Goal: Task Accomplishment & Management: Use online tool/utility

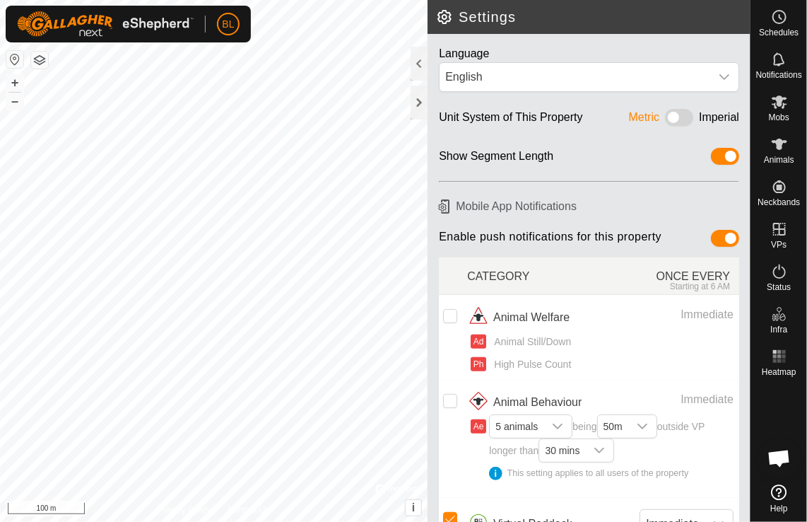
scroll to position [353, 0]
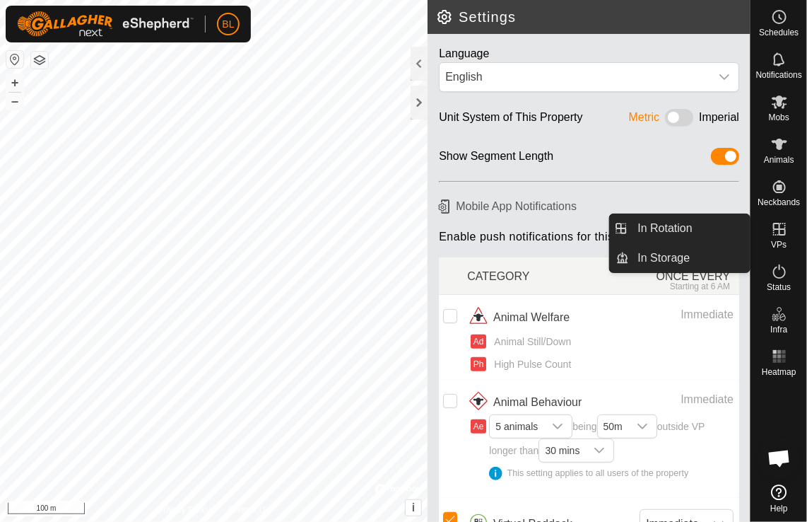
click at [780, 231] on icon at bounding box center [779, 229] width 17 height 17
click at [679, 228] on link "In Rotation" at bounding box center [690, 228] width 121 height 28
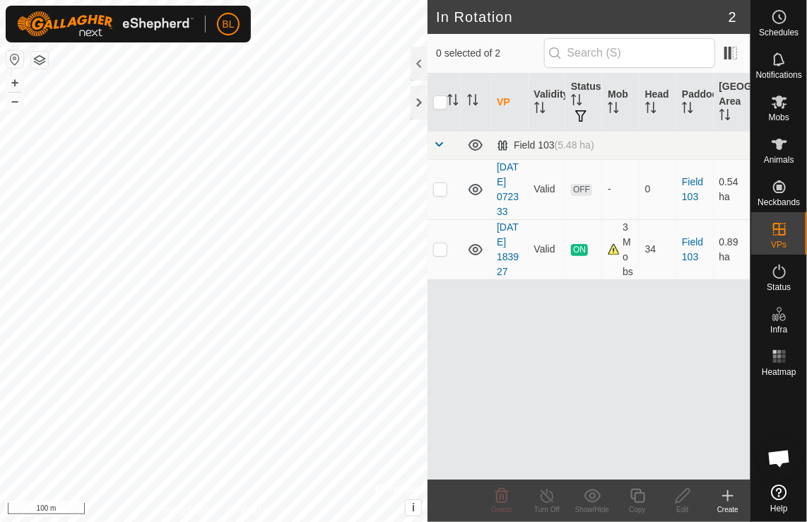
click at [732, 493] on icon at bounding box center [728, 495] width 17 height 17
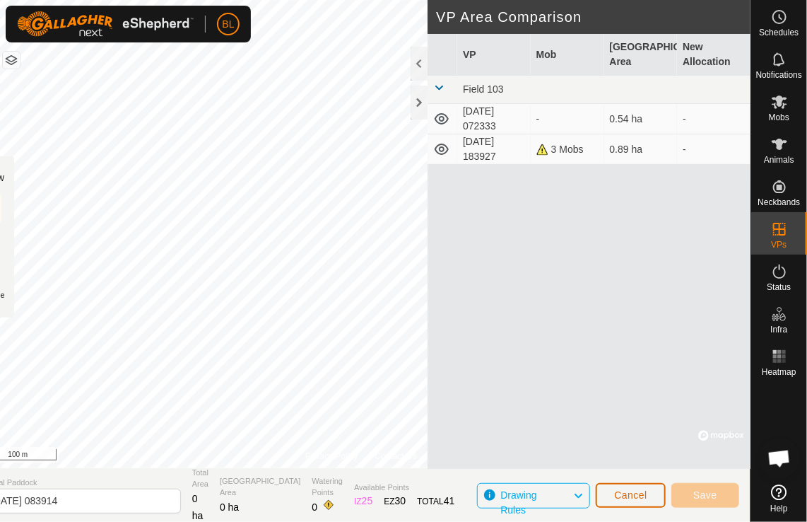
click at [642, 498] on span "Cancel" at bounding box center [630, 494] width 33 height 11
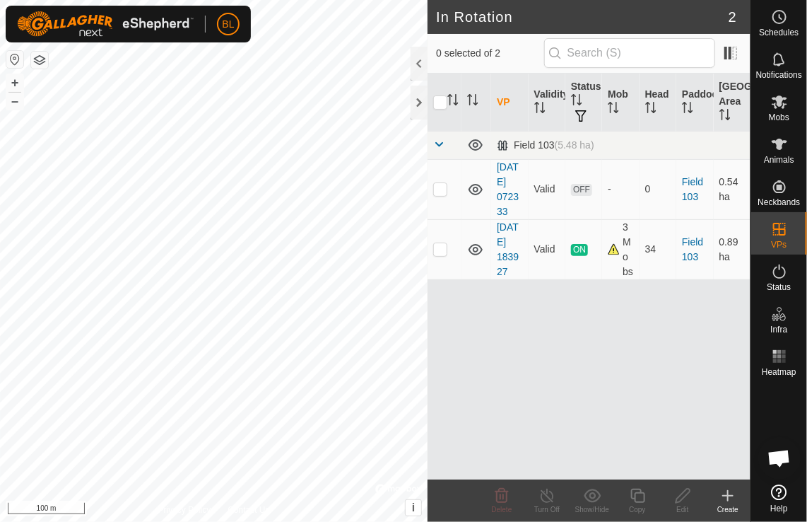
click at [728, 499] on icon at bounding box center [728, 496] width 0 height 10
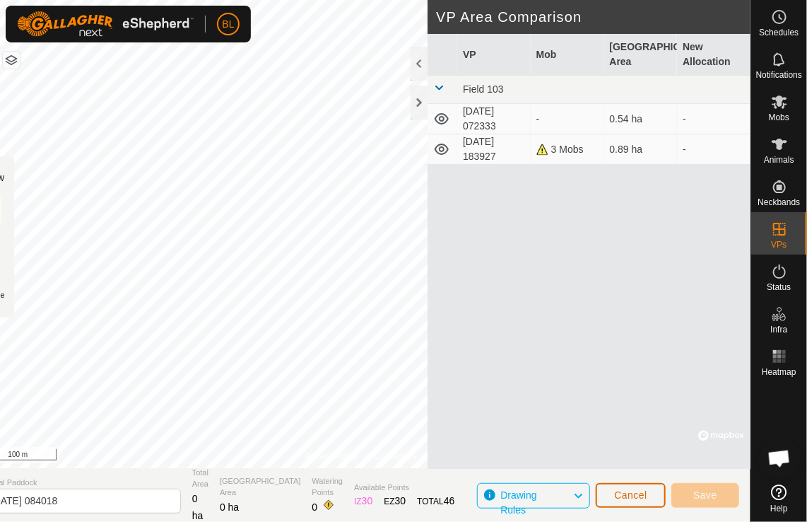
click at [628, 501] on button "Cancel" at bounding box center [631, 495] width 70 height 25
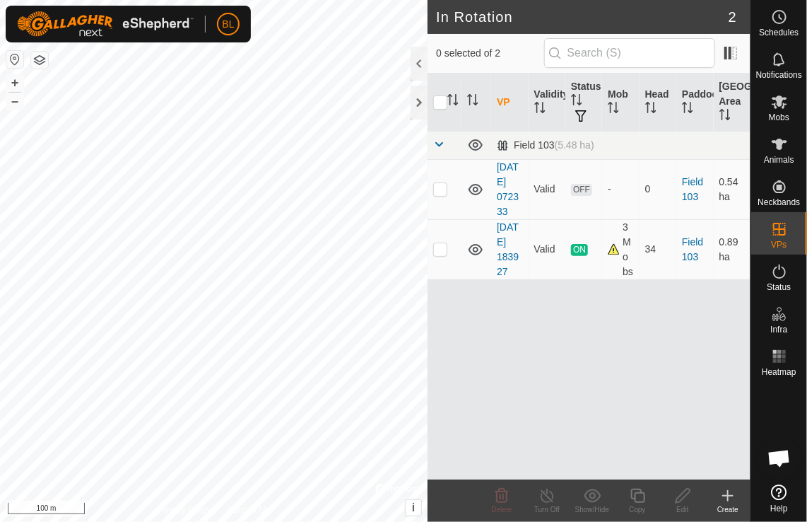
click at [727, 496] on icon at bounding box center [728, 495] width 17 height 17
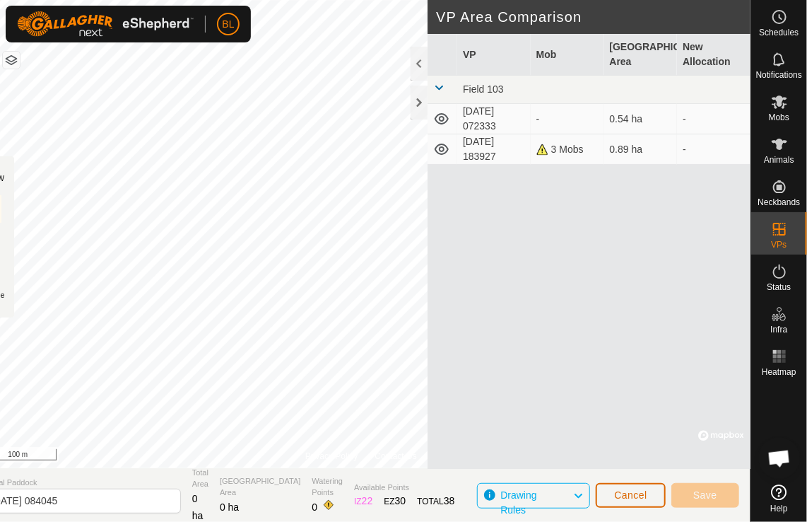
click at [625, 488] on button "Cancel" at bounding box center [631, 495] width 70 height 25
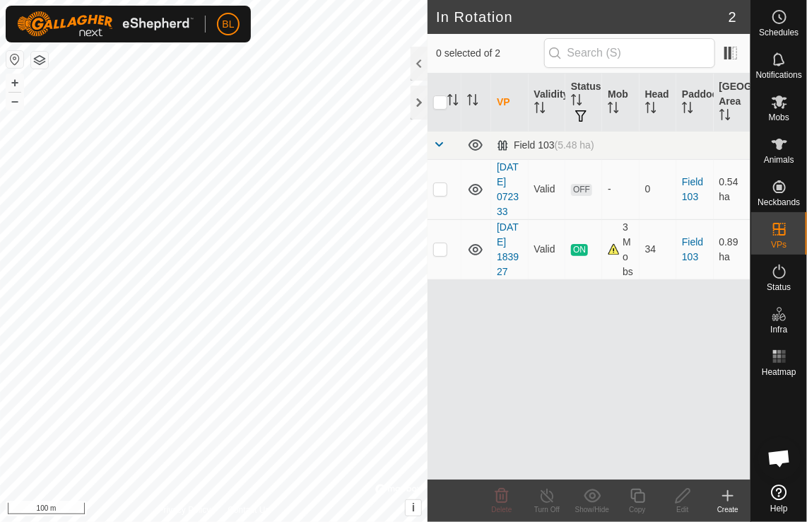
click at [728, 485] on div "Create" at bounding box center [727, 500] width 45 height 42
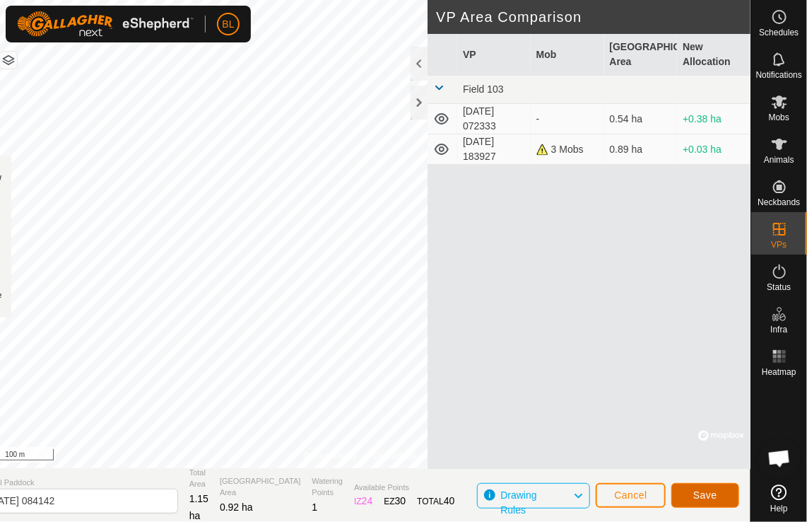
click at [702, 498] on span "Save" at bounding box center [705, 494] width 24 height 11
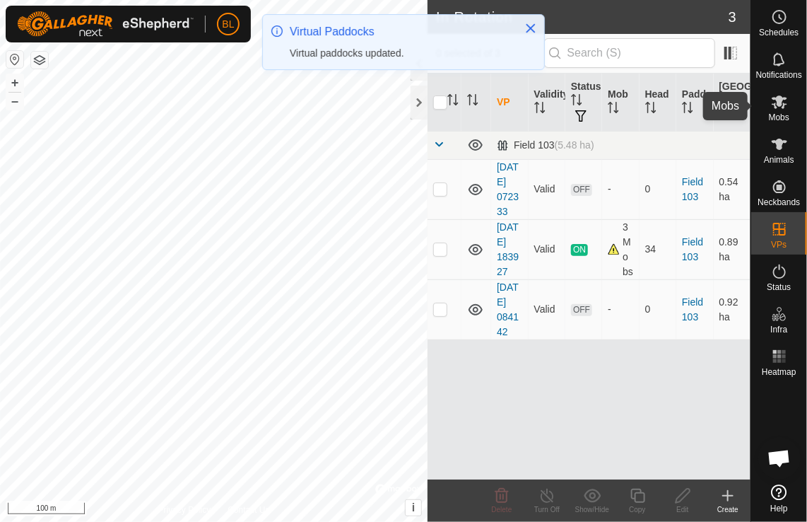
click at [780, 103] on icon at bounding box center [780, 101] width 16 height 13
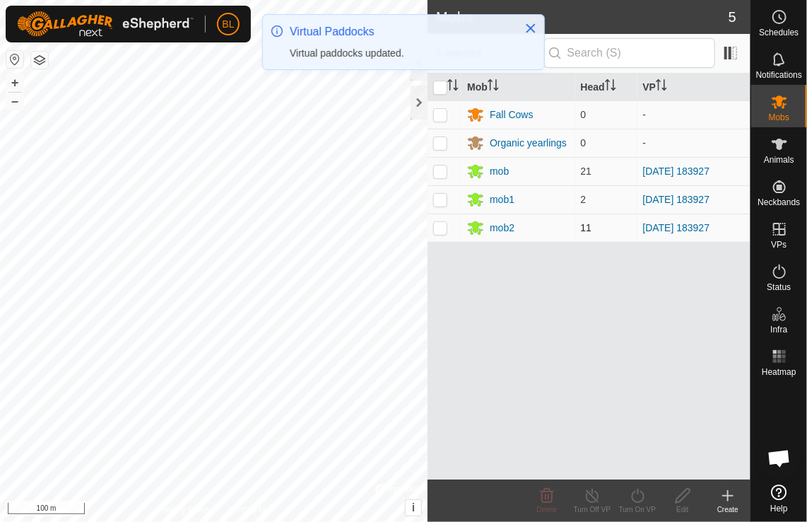
click at [441, 234] on td at bounding box center [445, 227] width 34 height 28
checkbox input "true"
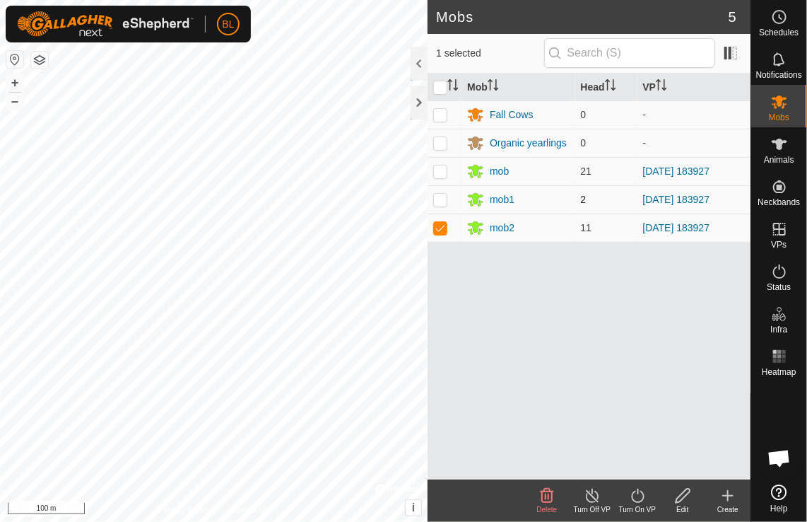
click at [434, 198] on p-checkbox at bounding box center [440, 199] width 14 height 11
checkbox input "true"
click at [438, 168] on p-checkbox at bounding box center [440, 170] width 14 height 11
checkbox input "true"
click at [637, 493] on icon at bounding box center [638, 495] width 18 height 17
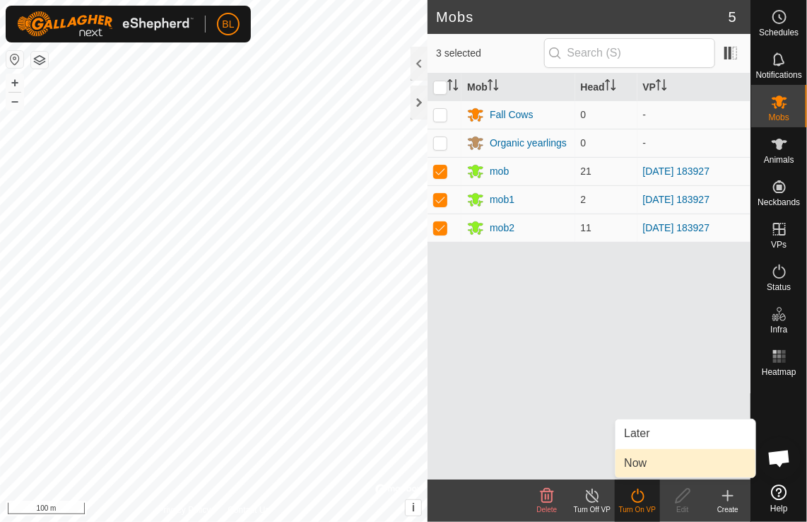
click at [630, 459] on link "Now" at bounding box center [686, 463] width 140 height 28
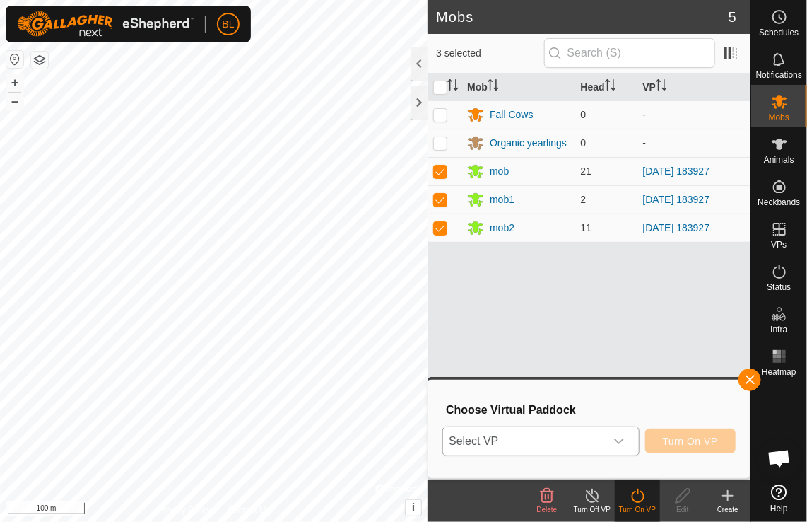
click at [623, 438] on icon "dropdown trigger" at bounding box center [619, 440] width 11 height 11
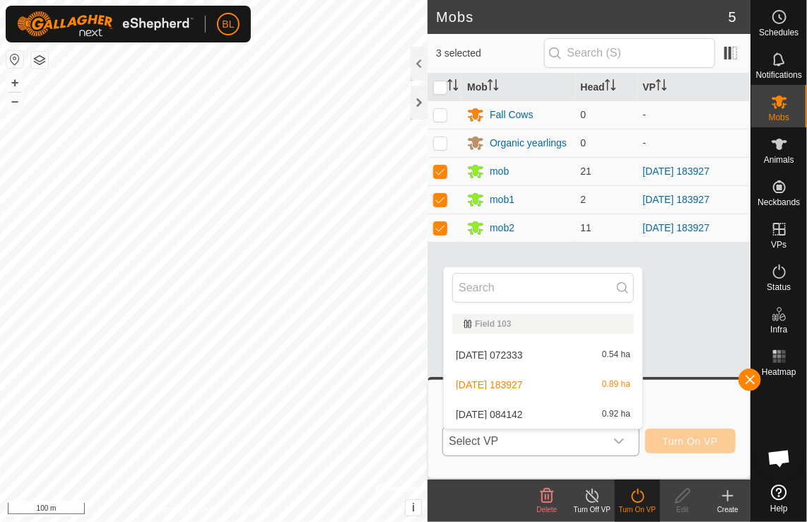
click at [610, 411] on li "[DATE] 084142 0.92 ha" at bounding box center [543, 414] width 199 height 28
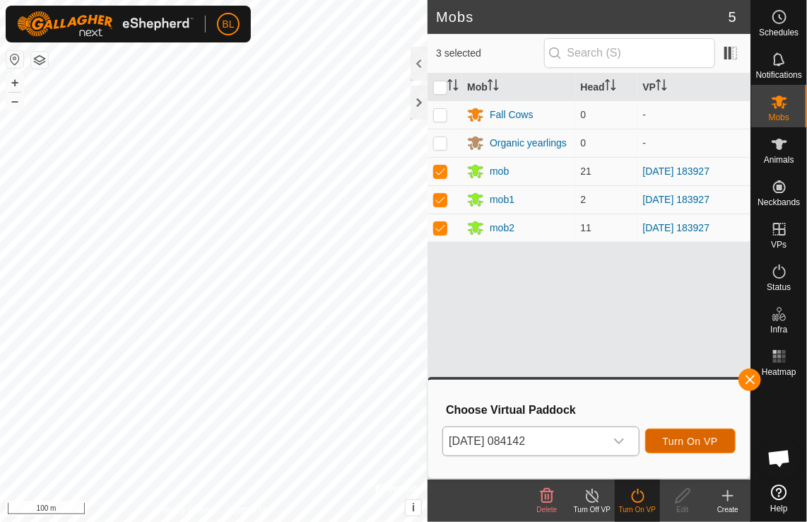
click at [667, 440] on span "Turn On VP" at bounding box center [690, 440] width 55 height 11
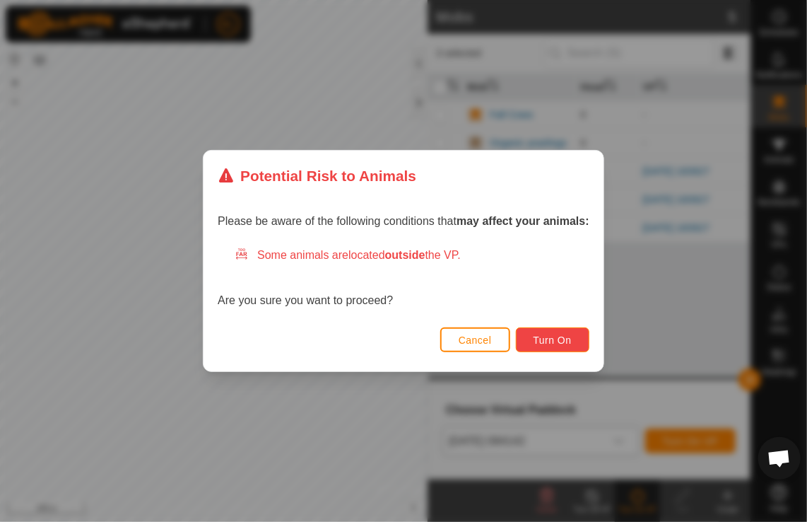
click at [545, 340] on span "Turn On" at bounding box center [553, 339] width 38 height 11
